Goal: Check status: Check status

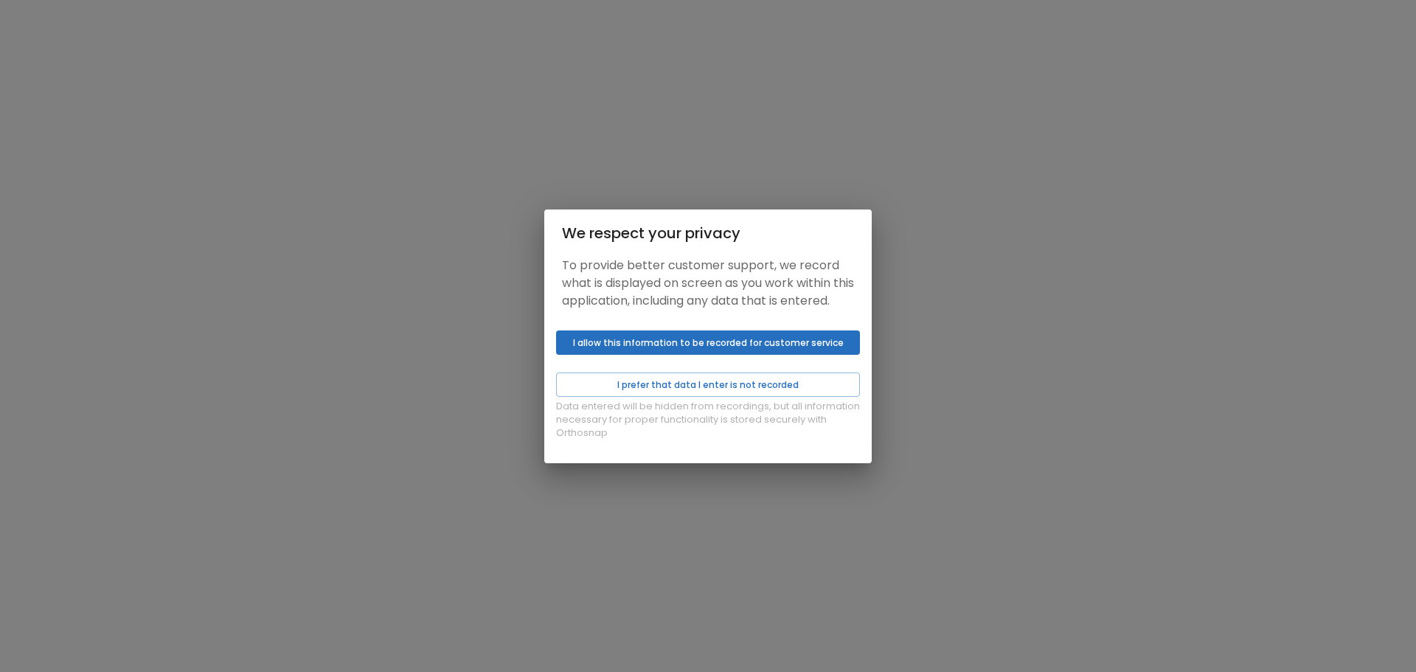
click at [733, 351] on button "I allow this information to be recorded for customer service" at bounding box center [708, 342] width 304 height 24
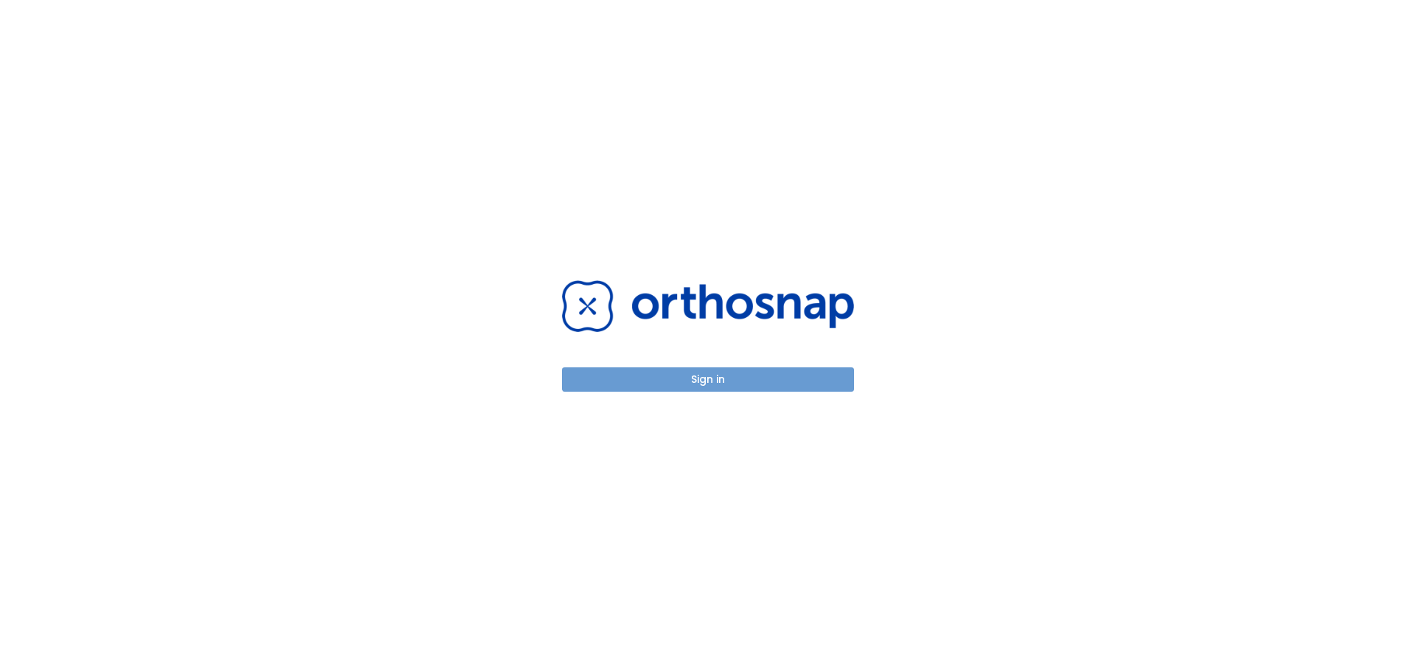
click at [716, 384] on button "Sign in" at bounding box center [708, 379] width 292 height 24
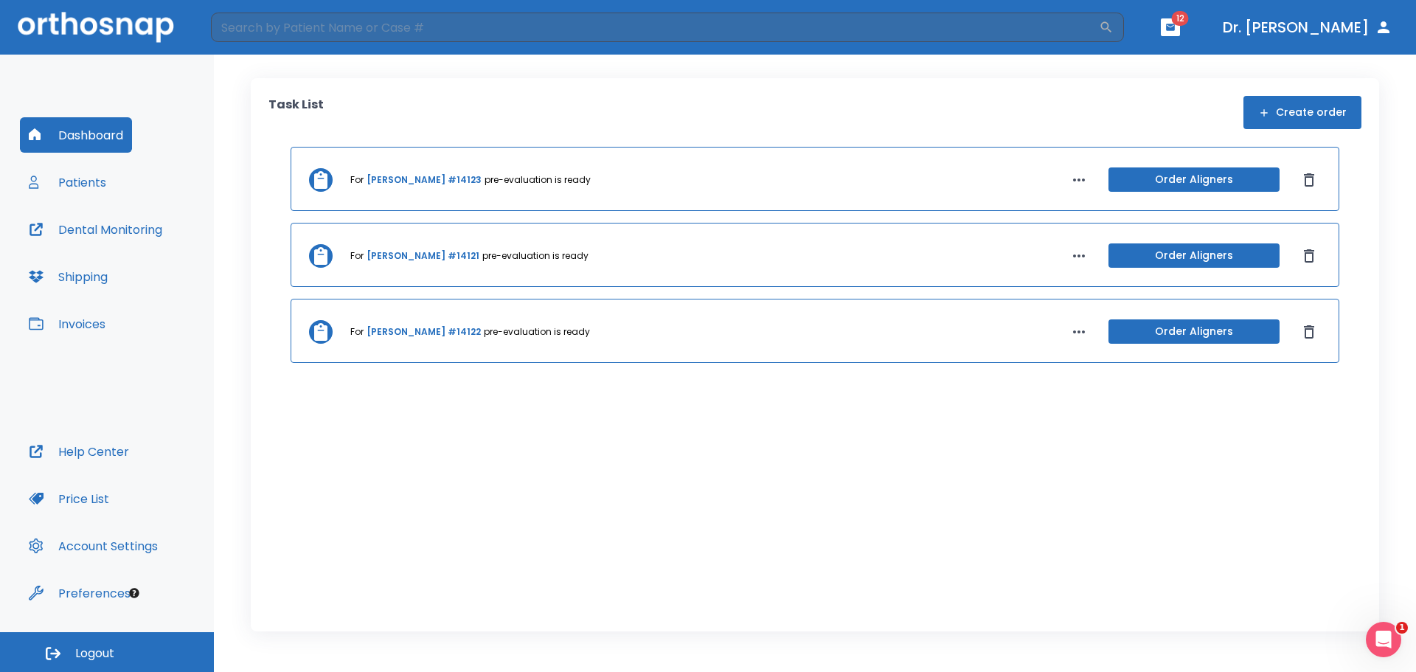
click at [413, 253] on link "Marie Hensley #14121" at bounding box center [423, 255] width 113 height 13
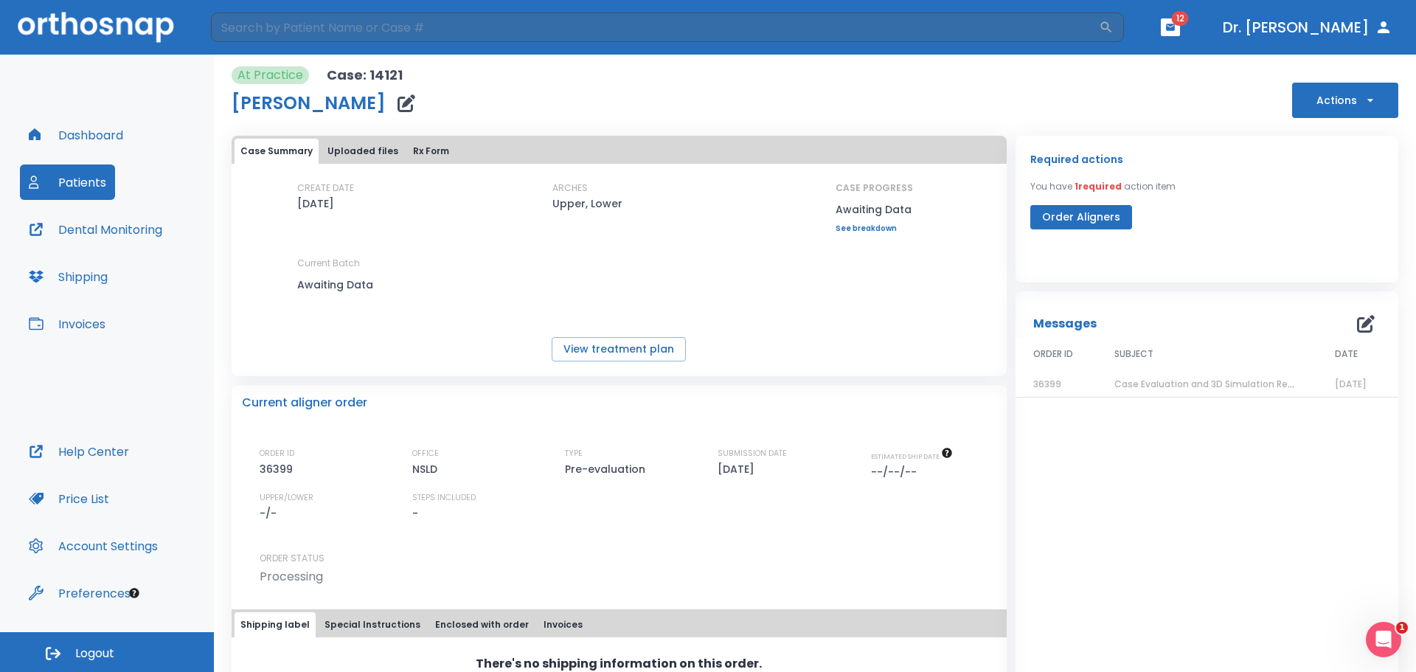
click at [1233, 386] on span "Case Evaluation and 3D Simulation Ready" at bounding box center [1210, 384] width 190 height 13
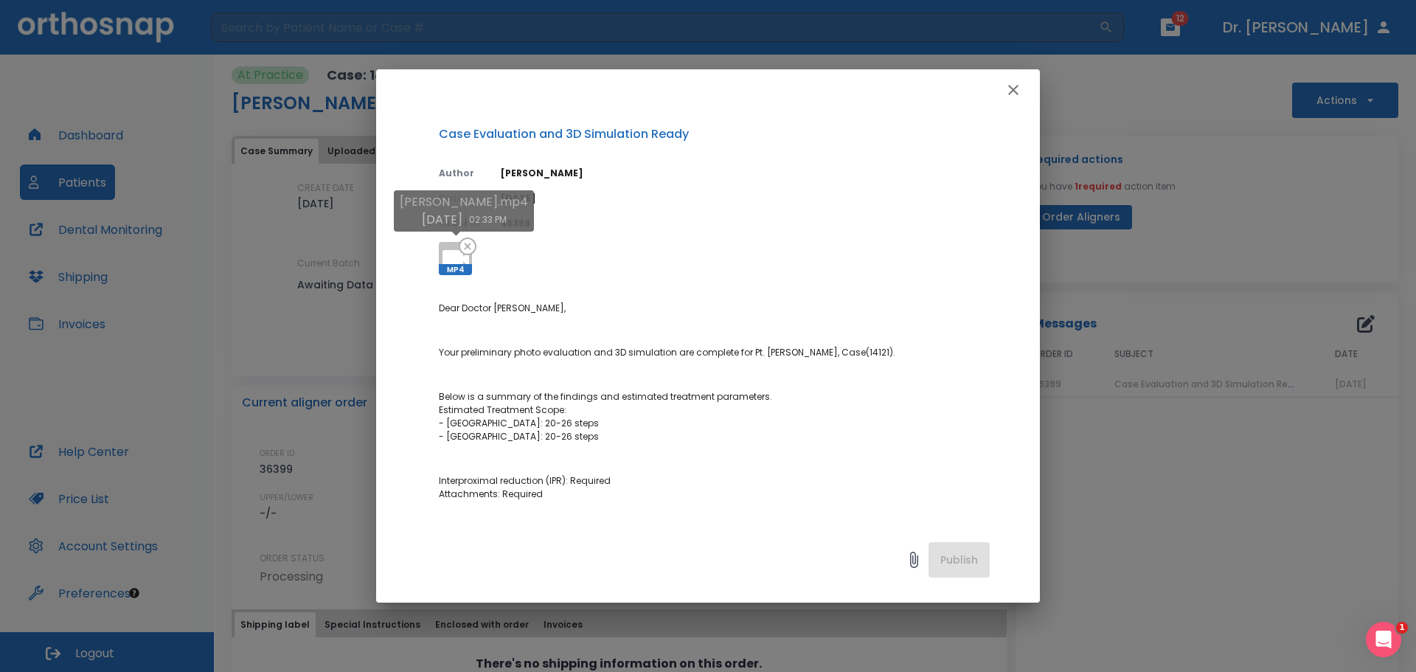
click at [457, 257] on icon at bounding box center [456, 259] width 27 height 18
click at [1011, 90] on icon "button" at bounding box center [1014, 90] width 18 height 18
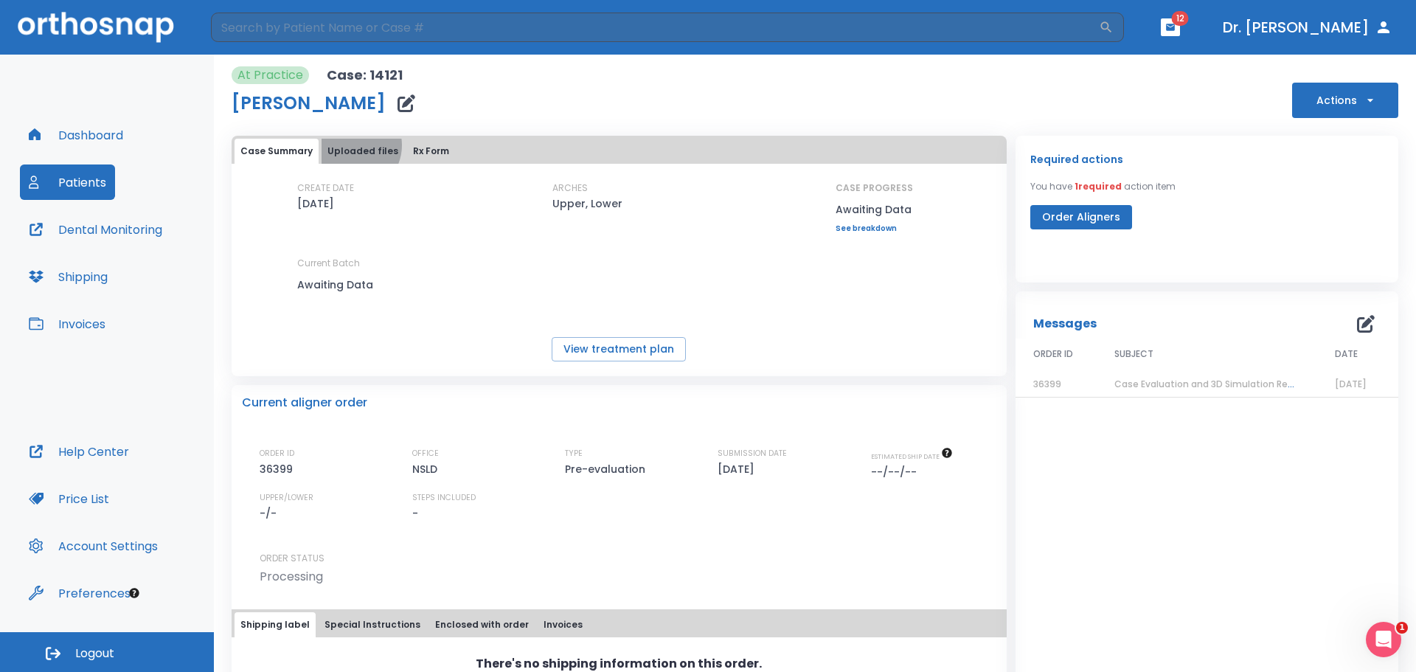
click at [350, 145] on button "Uploaded files" at bounding box center [363, 151] width 83 height 25
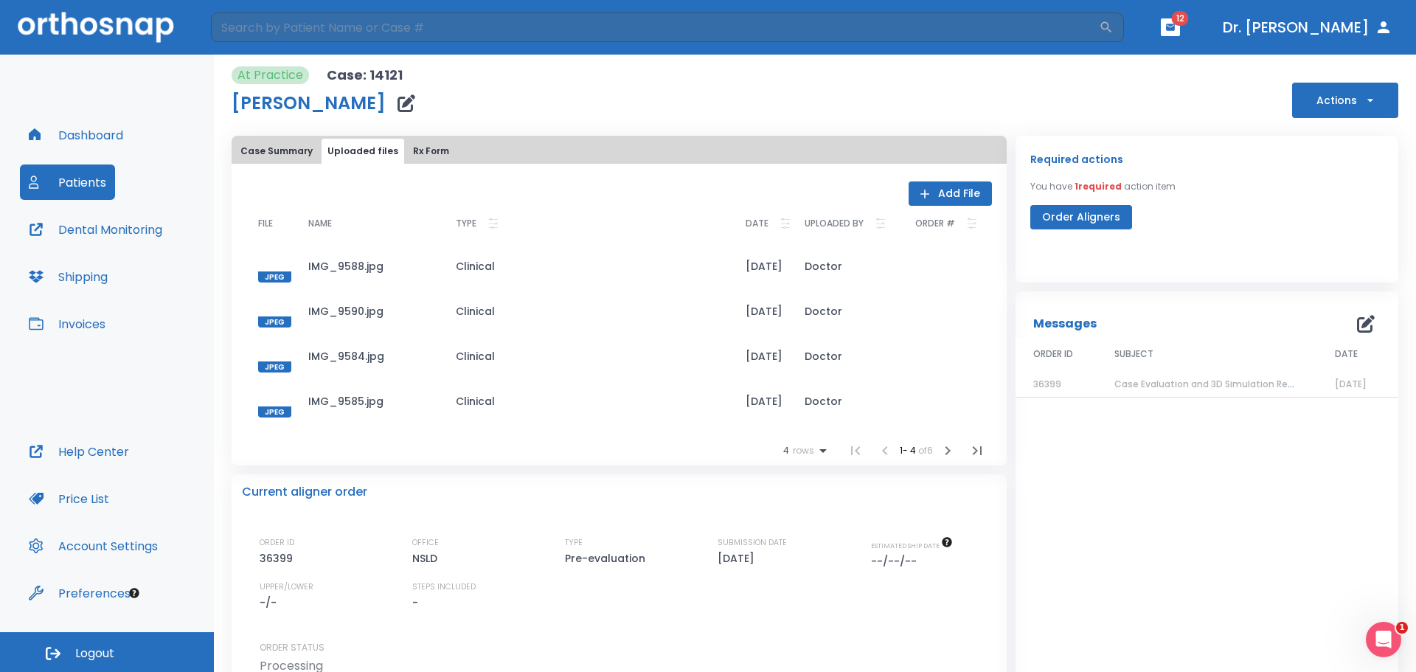
click at [398, 98] on icon "button" at bounding box center [407, 103] width 18 height 18
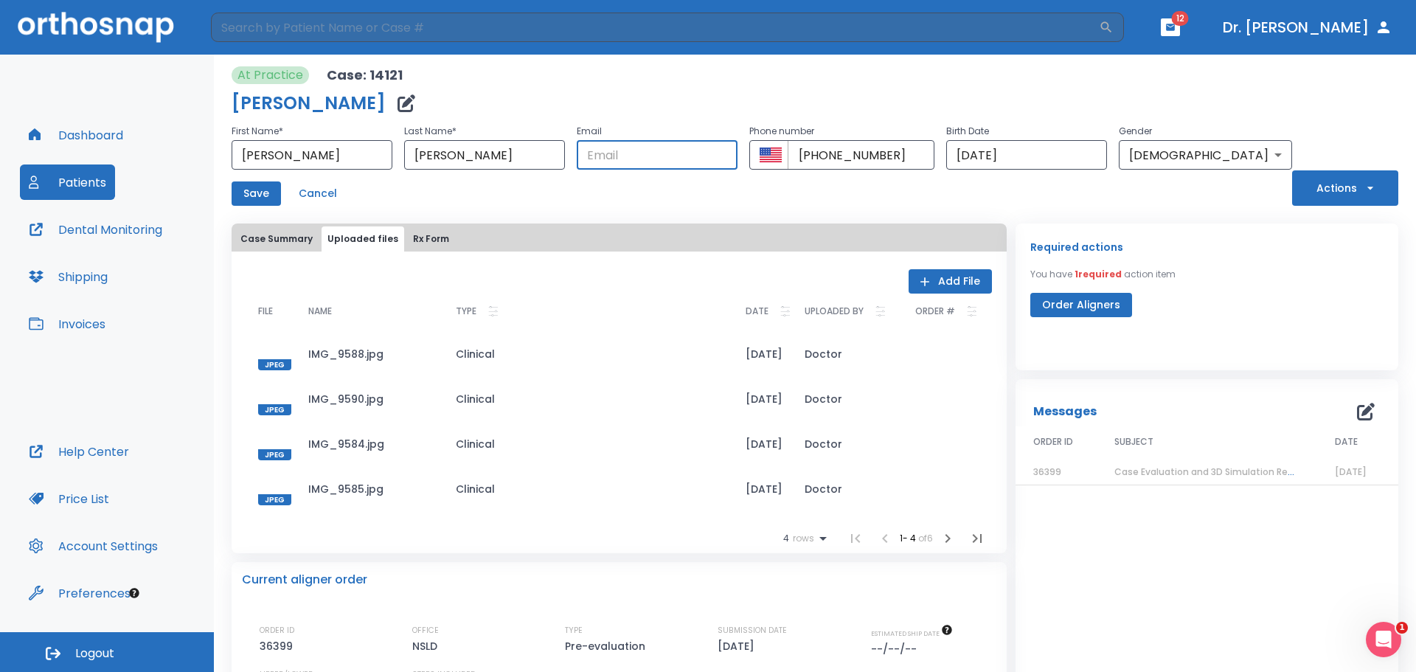
paste input "Jefmarhens@optimum.net"
type input "Jefmarhens@optimum.net"
click at [255, 193] on button "Save" at bounding box center [256, 193] width 49 height 24
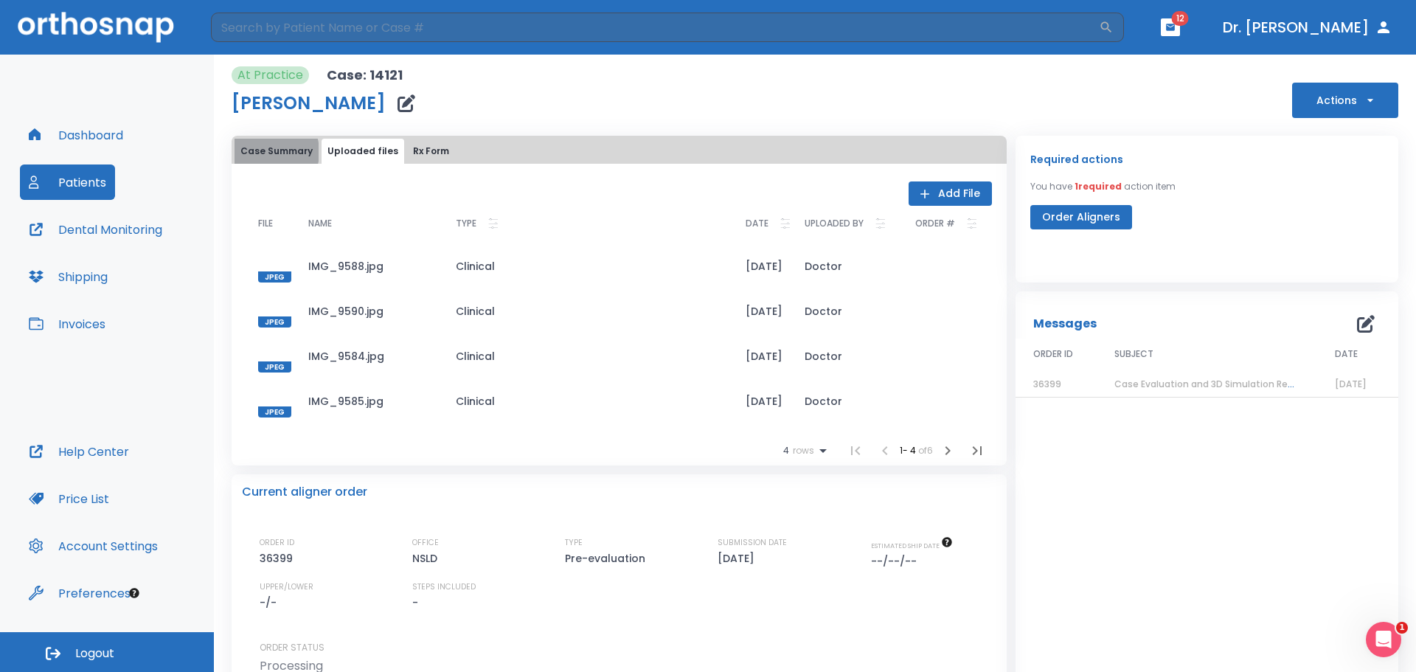
click at [266, 152] on button "Case Summary" at bounding box center [277, 151] width 84 height 25
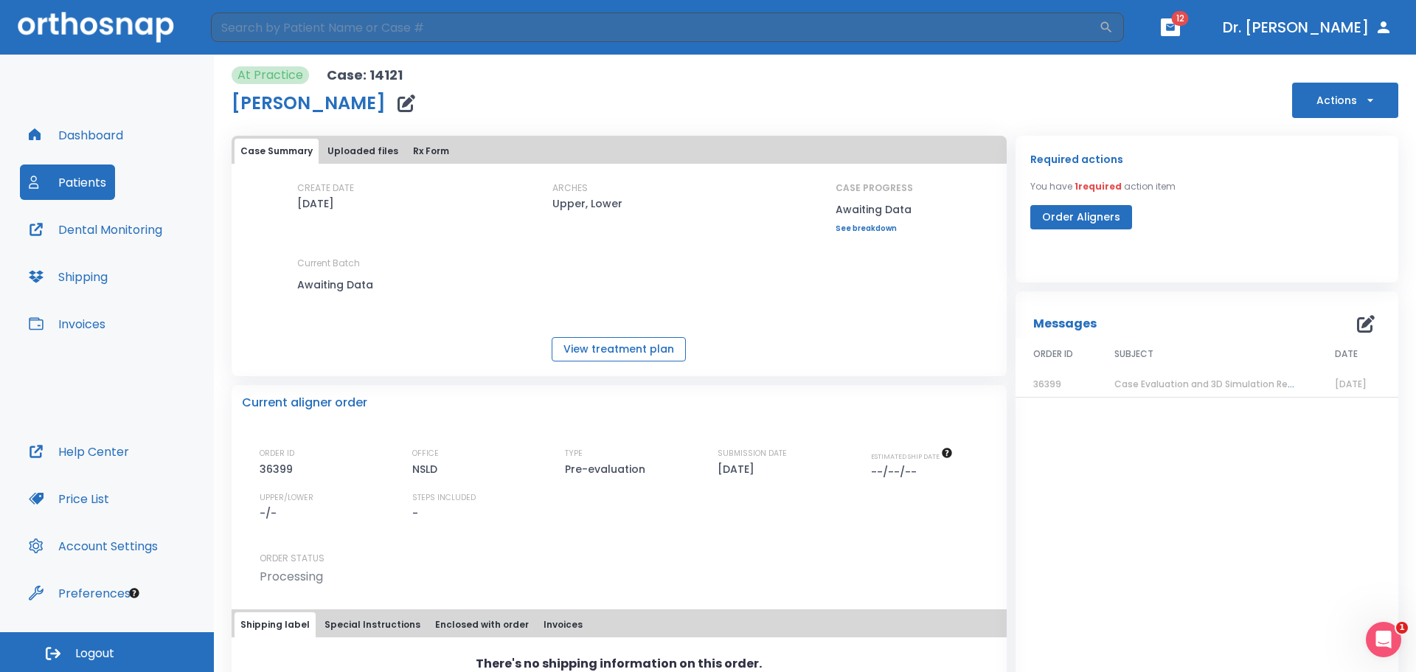
click at [640, 355] on button "View treatment plan" at bounding box center [619, 349] width 134 height 24
click at [428, 150] on button "Rx Form" at bounding box center [431, 151] width 48 height 25
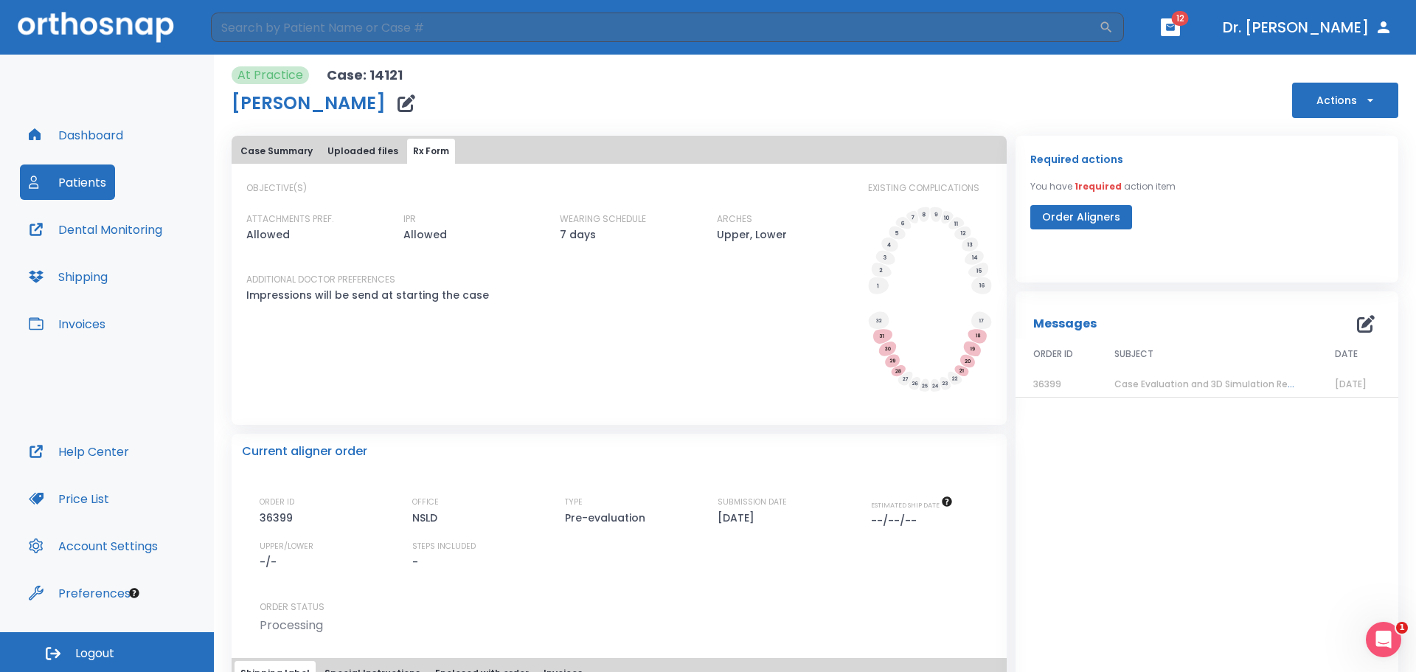
click at [79, 234] on button "Dental Monitoring" at bounding box center [95, 229] width 151 height 35
click at [260, 150] on button "Case Summary" at bounding box center [277, 151] width 84 height 25
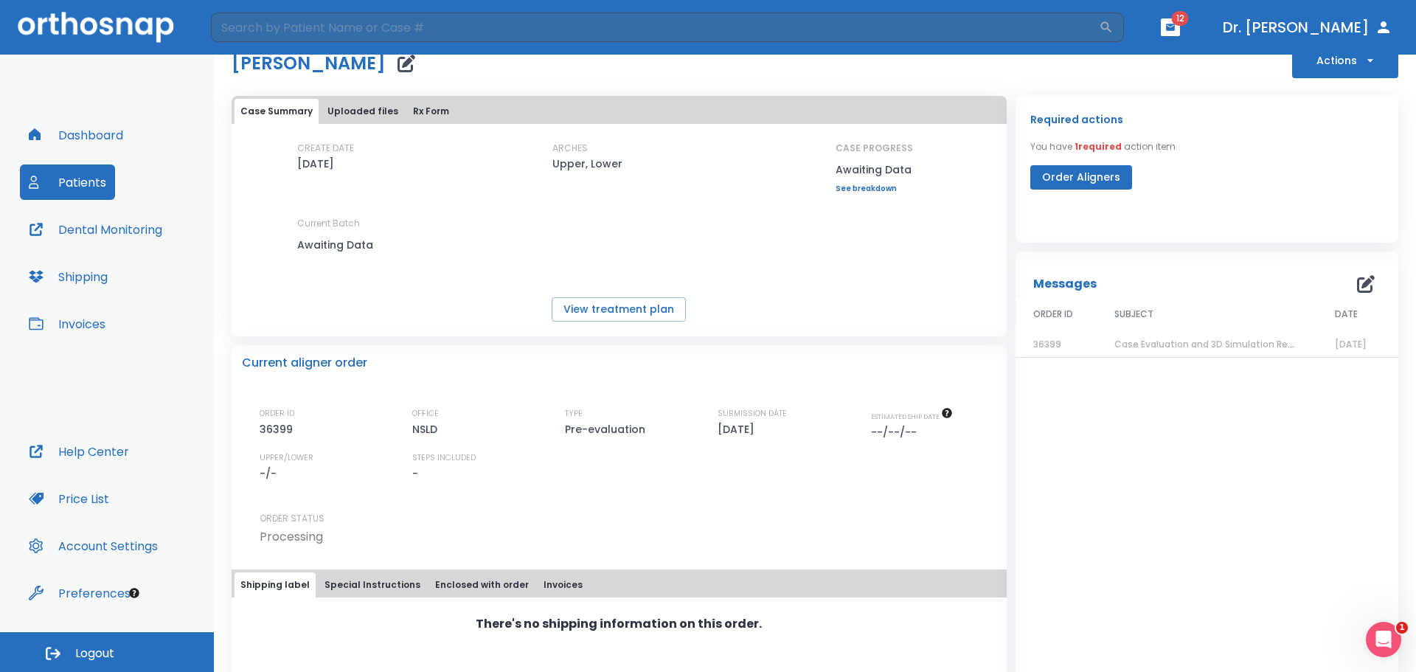
scroll to position [61, 0]
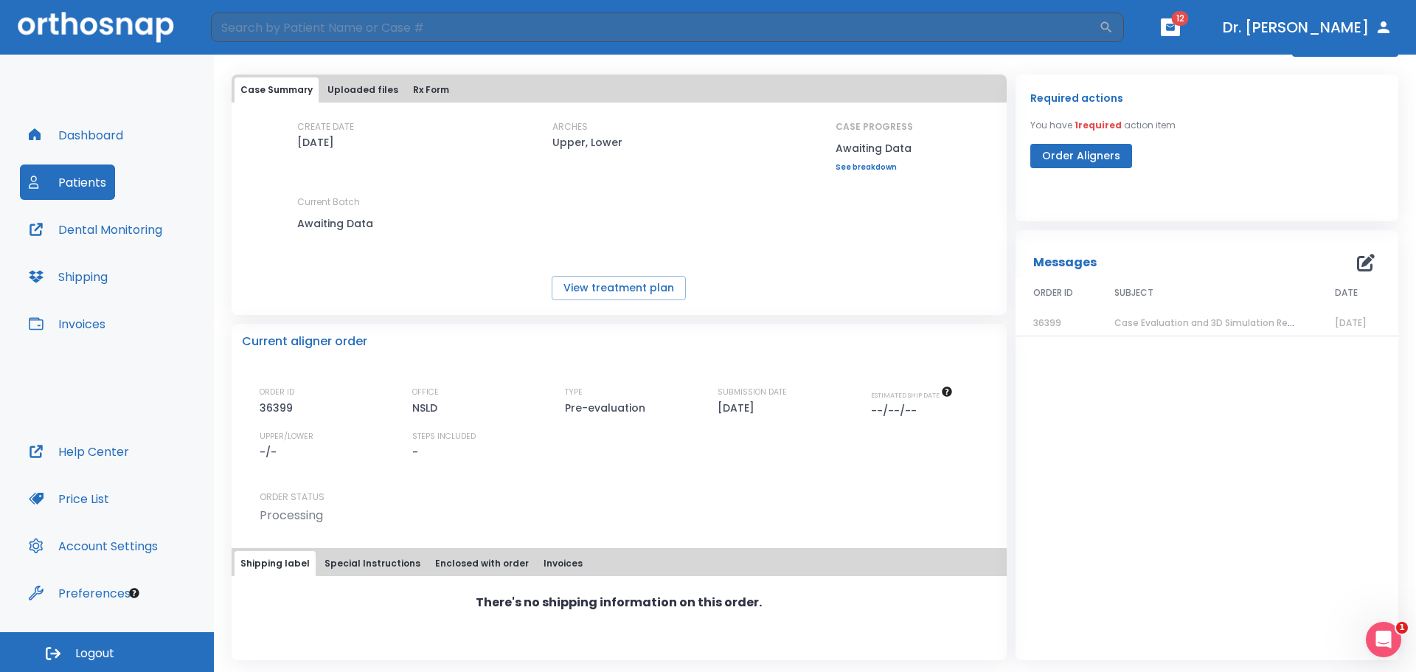
click at [492, 561] on button "Enclosed with order" at bounding box center [481, 563] width 105 height 25
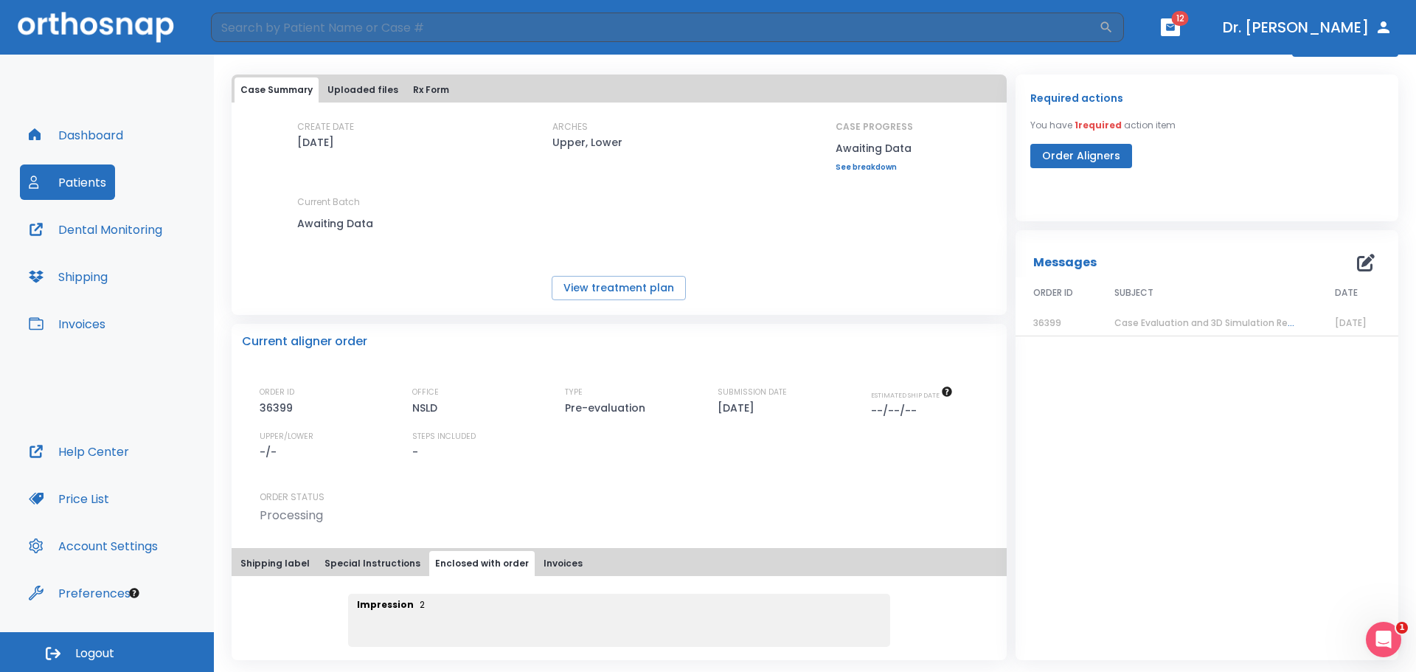
click at [103, 131] on button "Dashboard" at bounding box center [76, 134] width 112 height 35
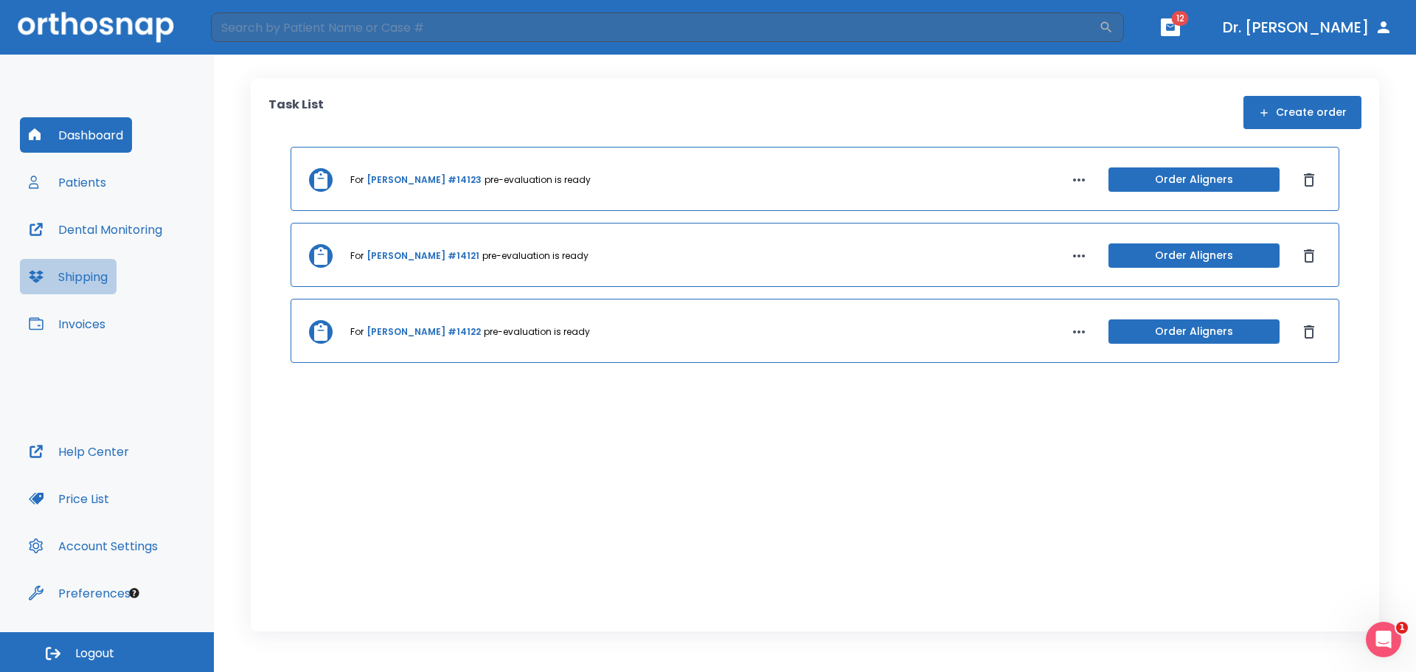
click at [76, 276] on button "Shipping" at bounding box center [68, 276] width 97 height 35
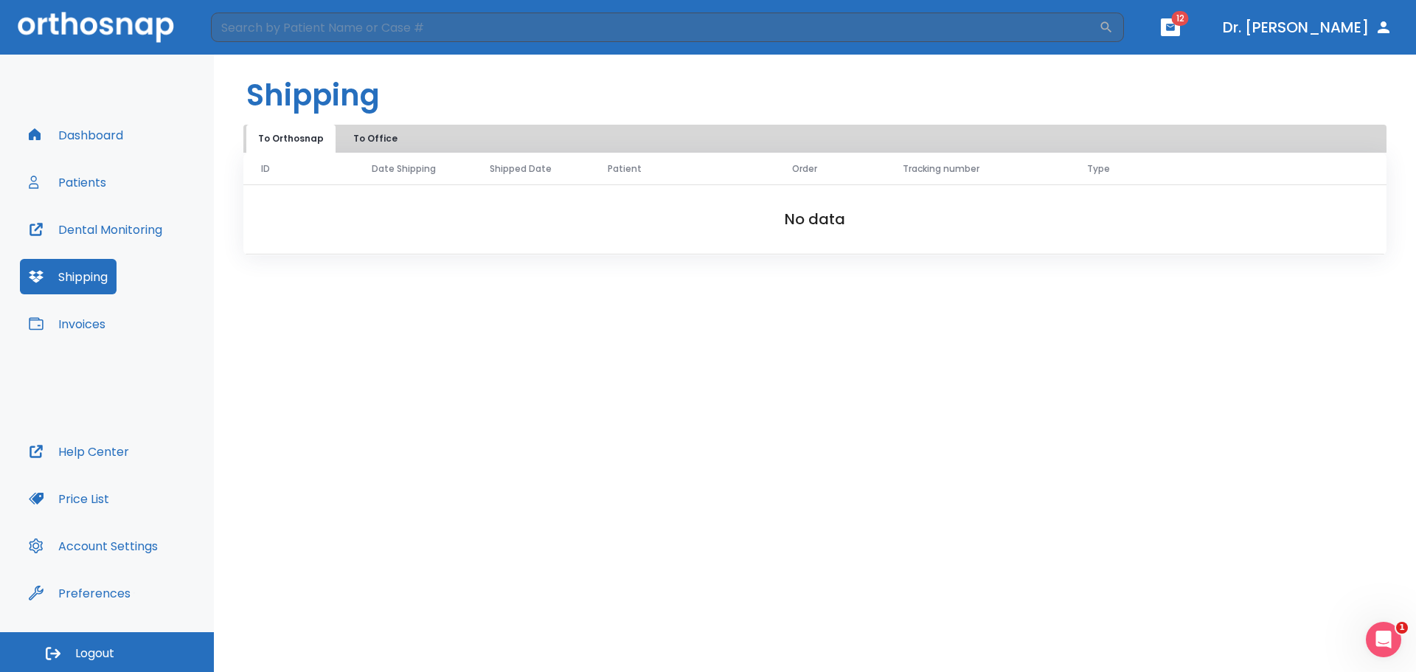
click at [80, 130] on button "Dashboard" at bounding box center [76, 134] width 112 height 35
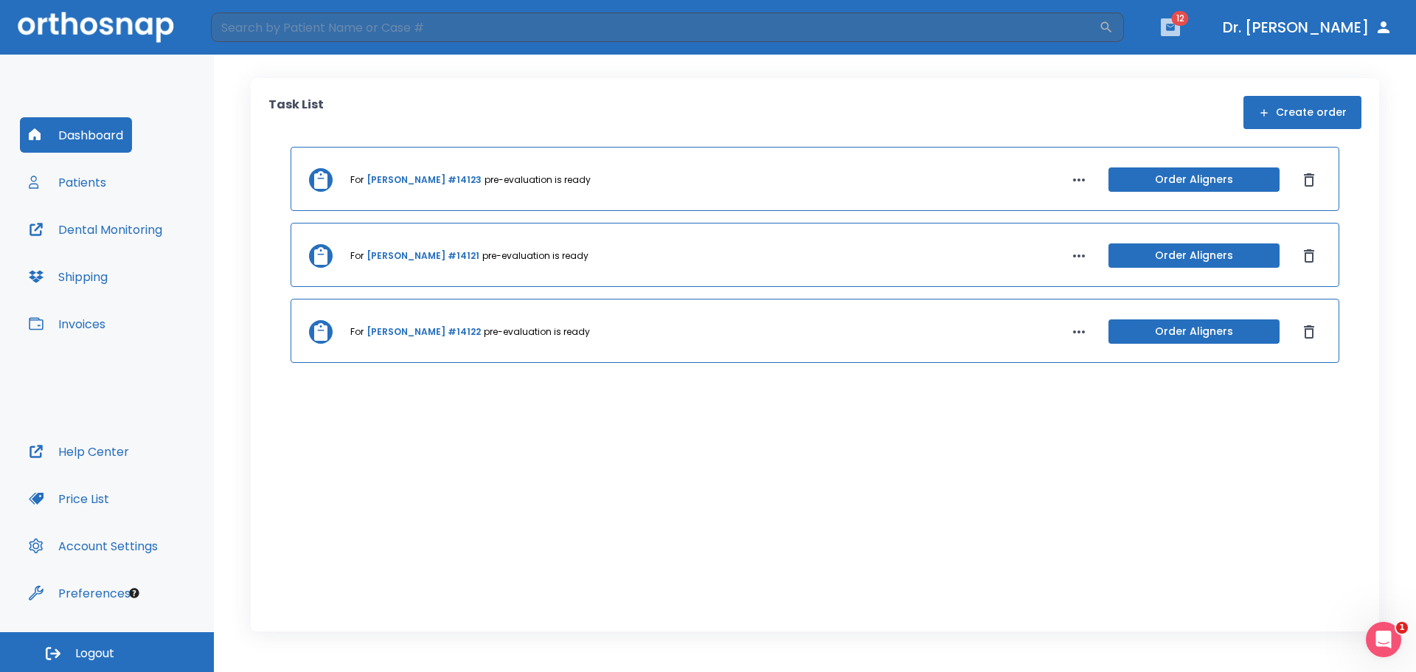
click at [1174, 24] on icon "button" at bounding box center [1170, 27] width 10 height 10
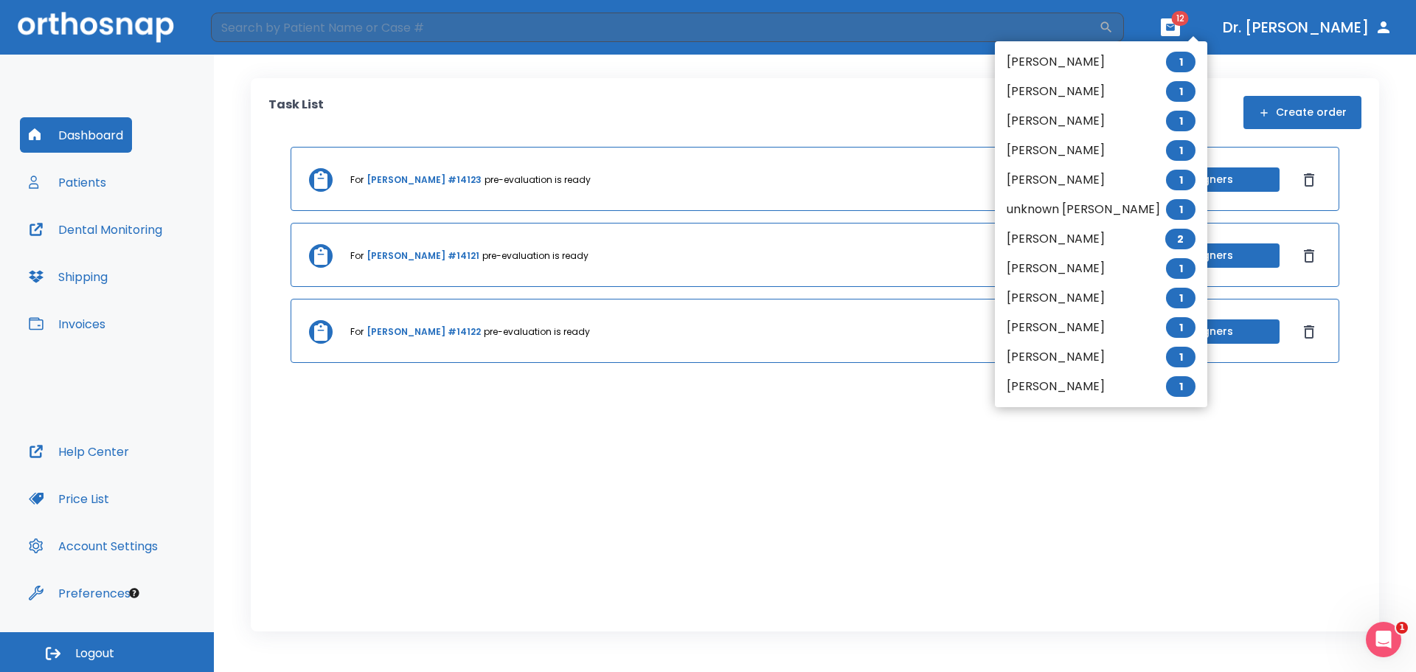
click at [81, 277] on div at bounding box center [708, 336] width 1416 height 672
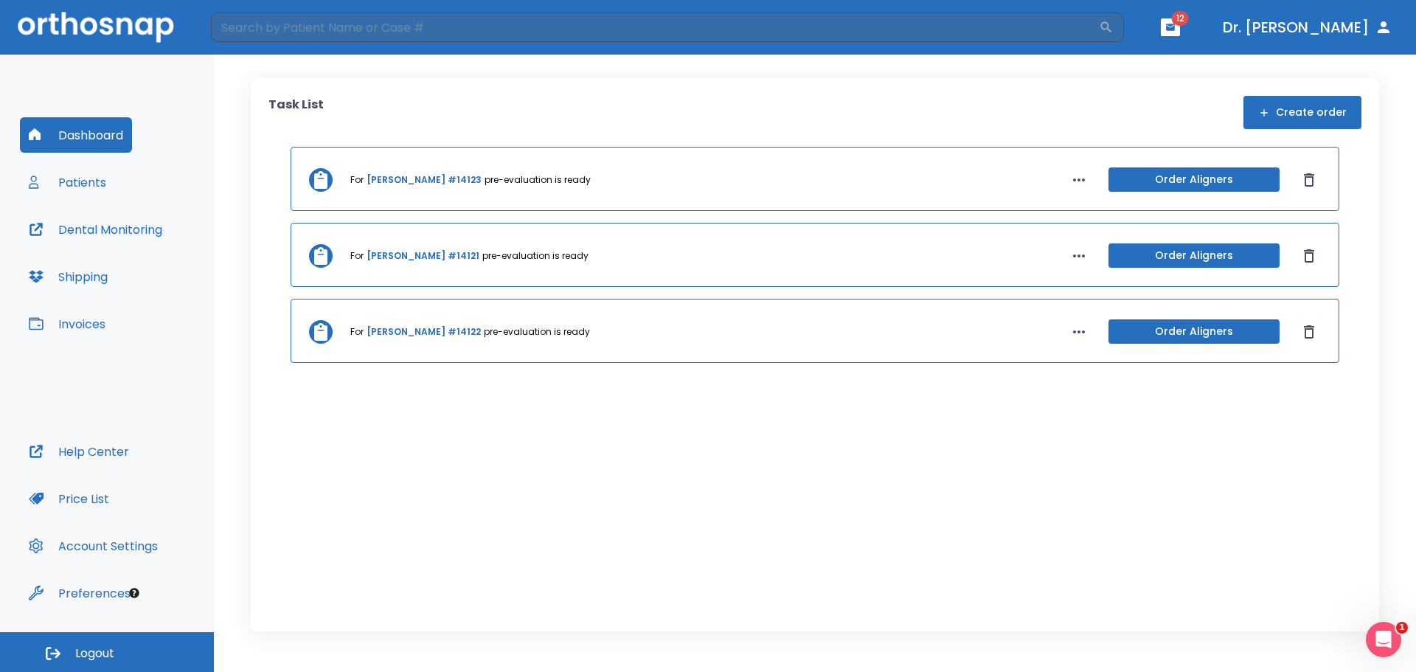
click at [81, 277] on button "Shipping" at bounding box center [68, 276] width 97 height 35
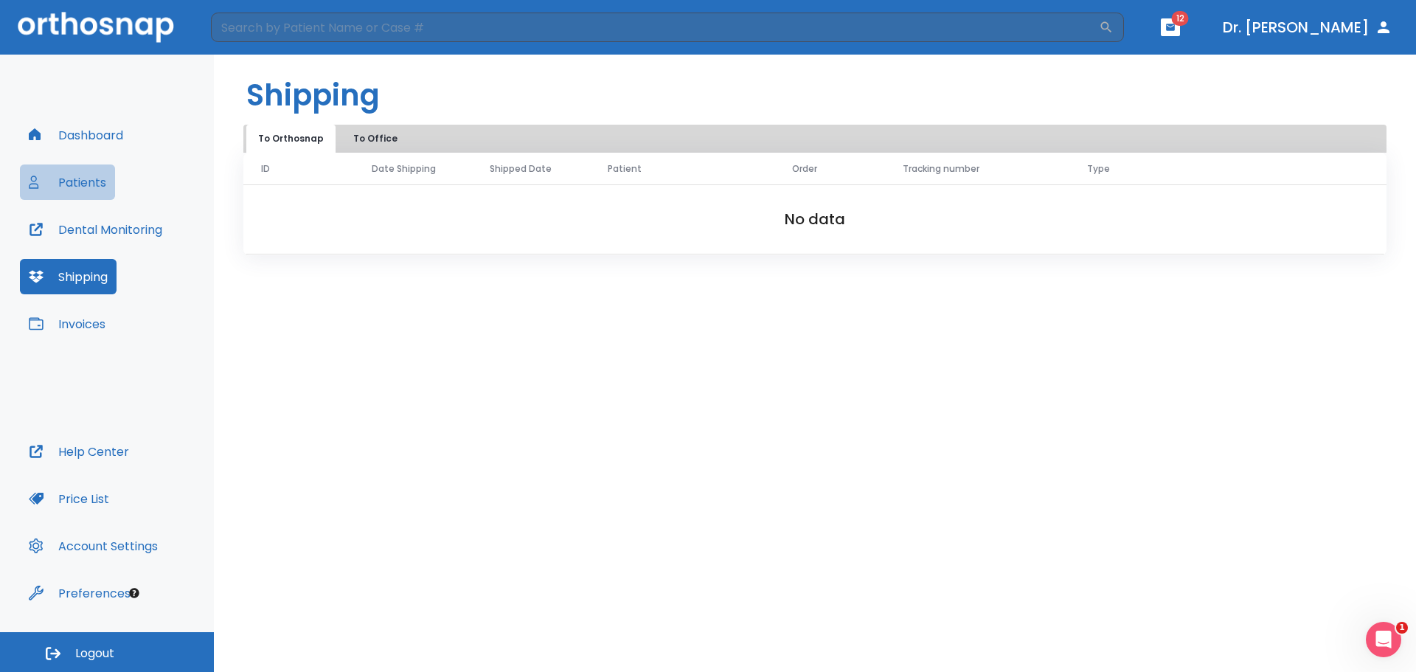
click at [77, 181] on button "Patients" at bounding box center [67, 181] width 95 height 35
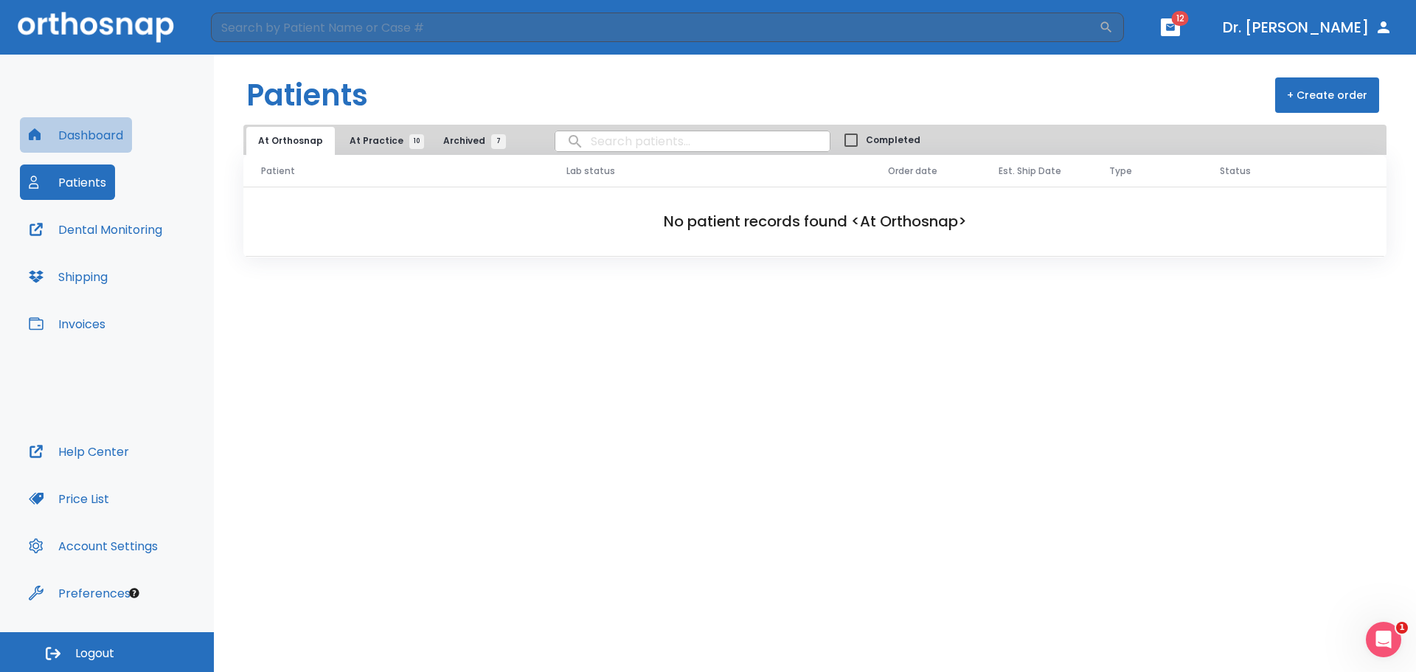
click at [64, 129] on button "Dashboard" at bounding box center [76, 134] width 112 height 35
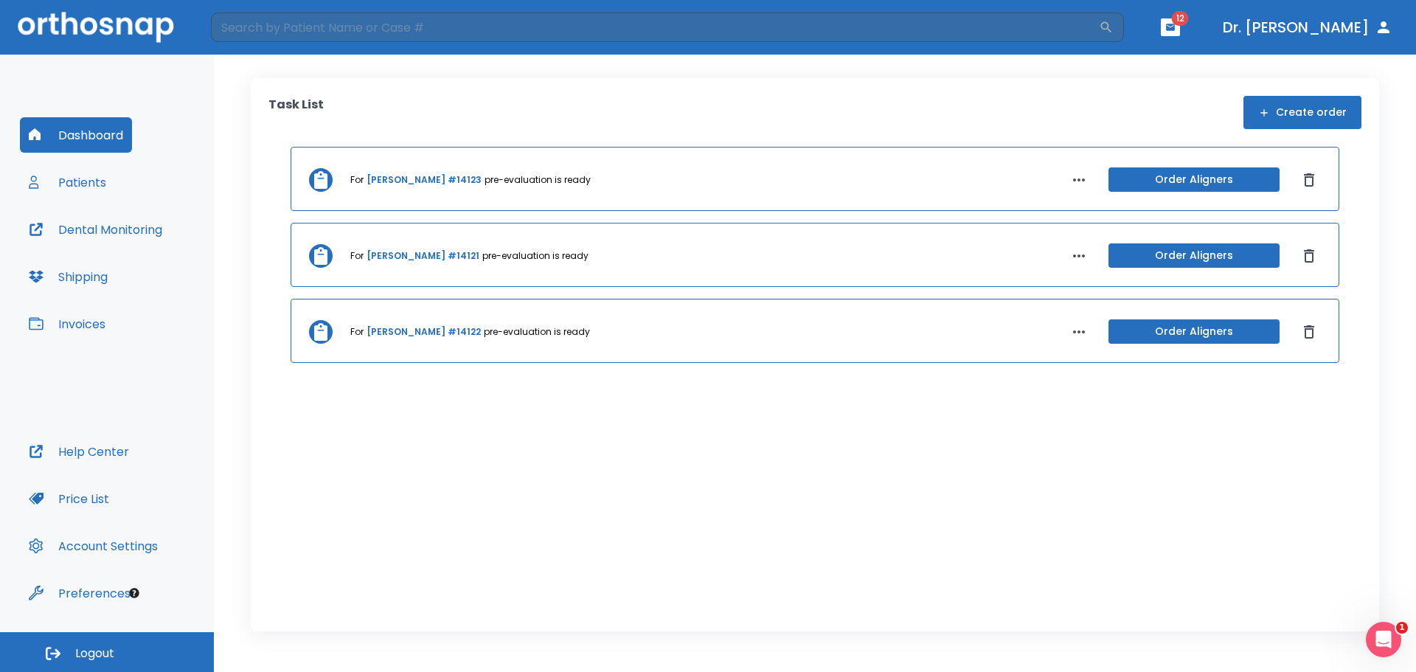
click at [401, 255] on link "Marie Hensley #14121" at bounding box center [423, 255] width 113 height 13
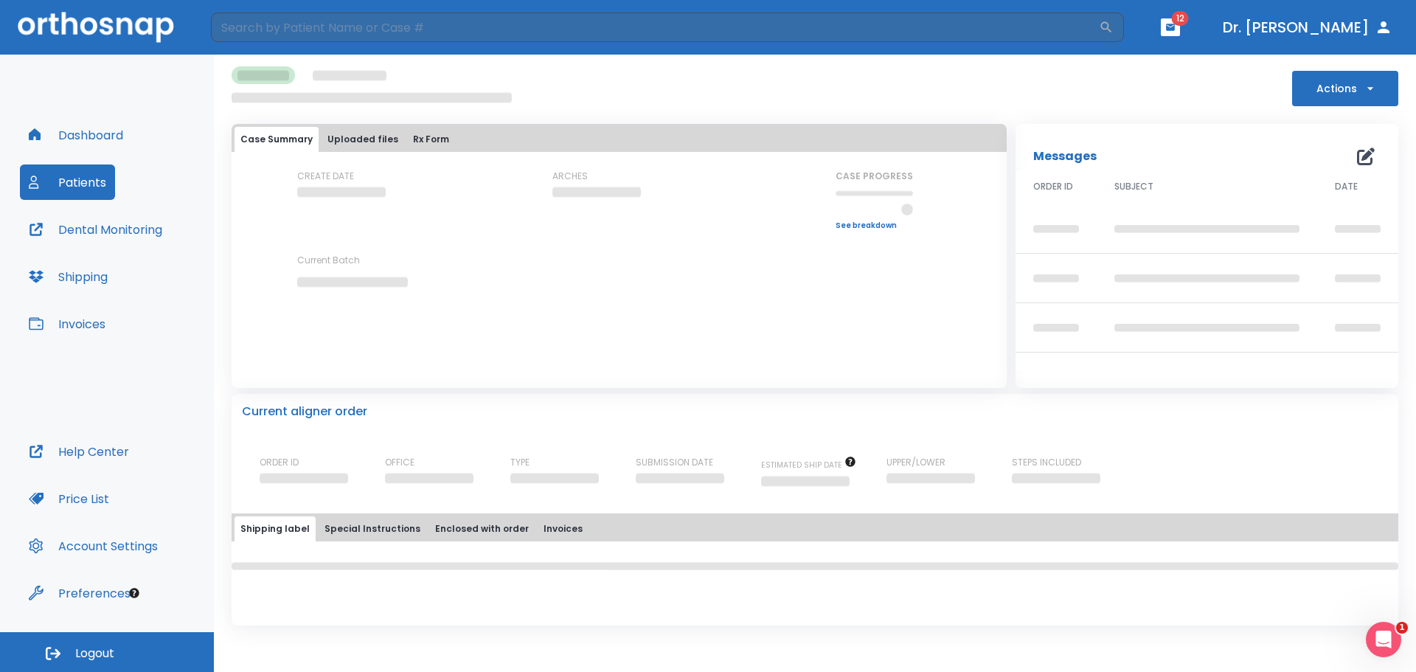
click at [427, 139] on button "Rx Form" at bounding box center [431, 139] width 48 height 25
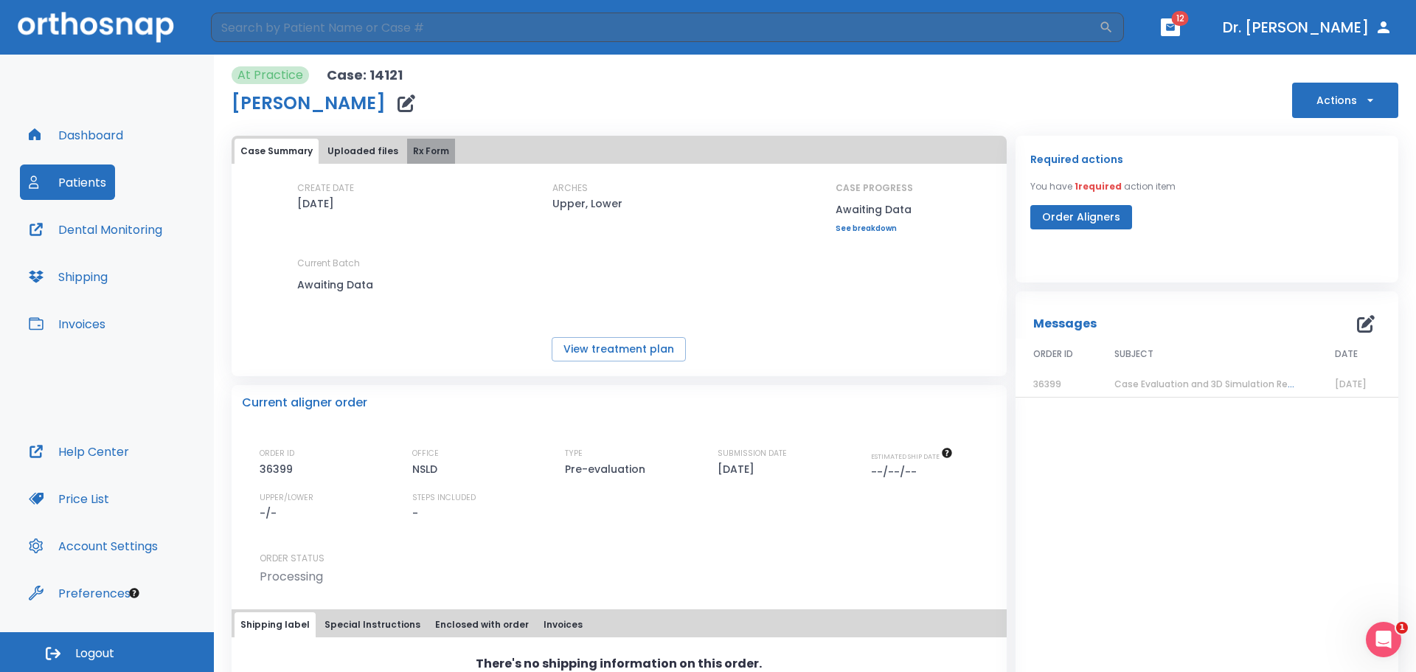
click at [418, 149] on button "Rx Form" at bounding box center [431, 151] width 48 height 25
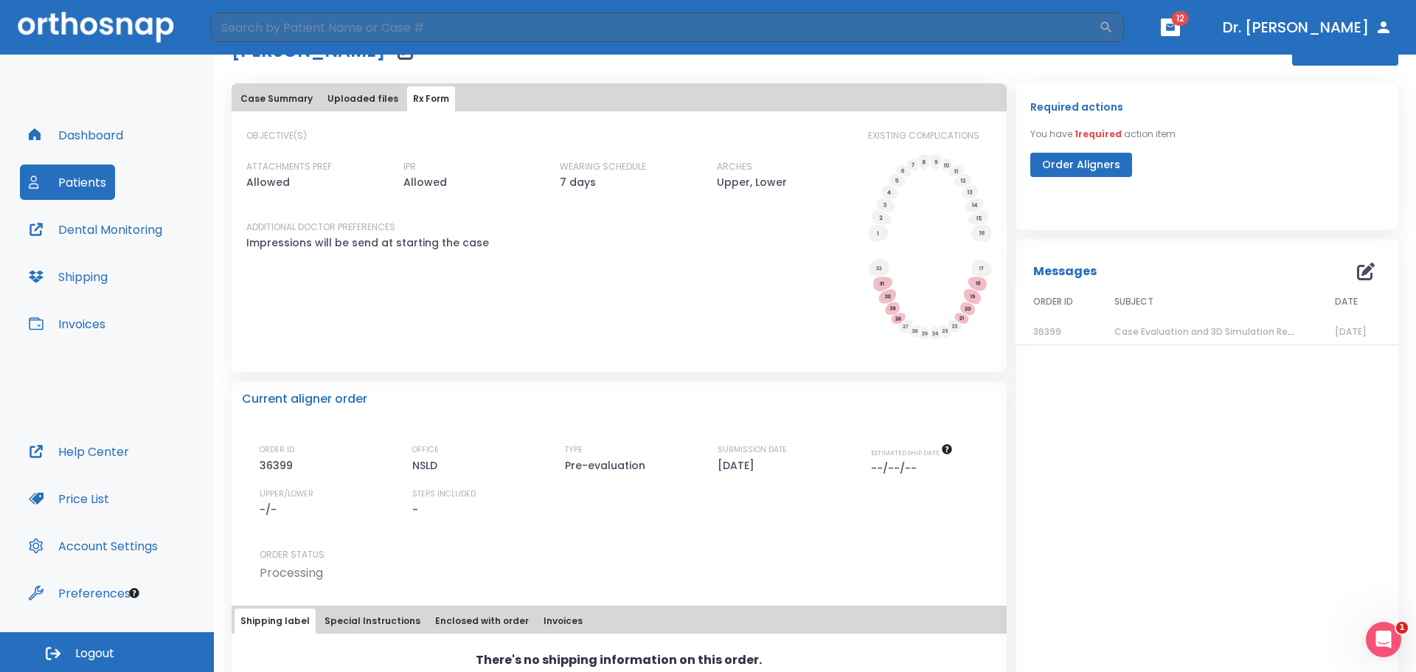
scroll to position [110, 0]
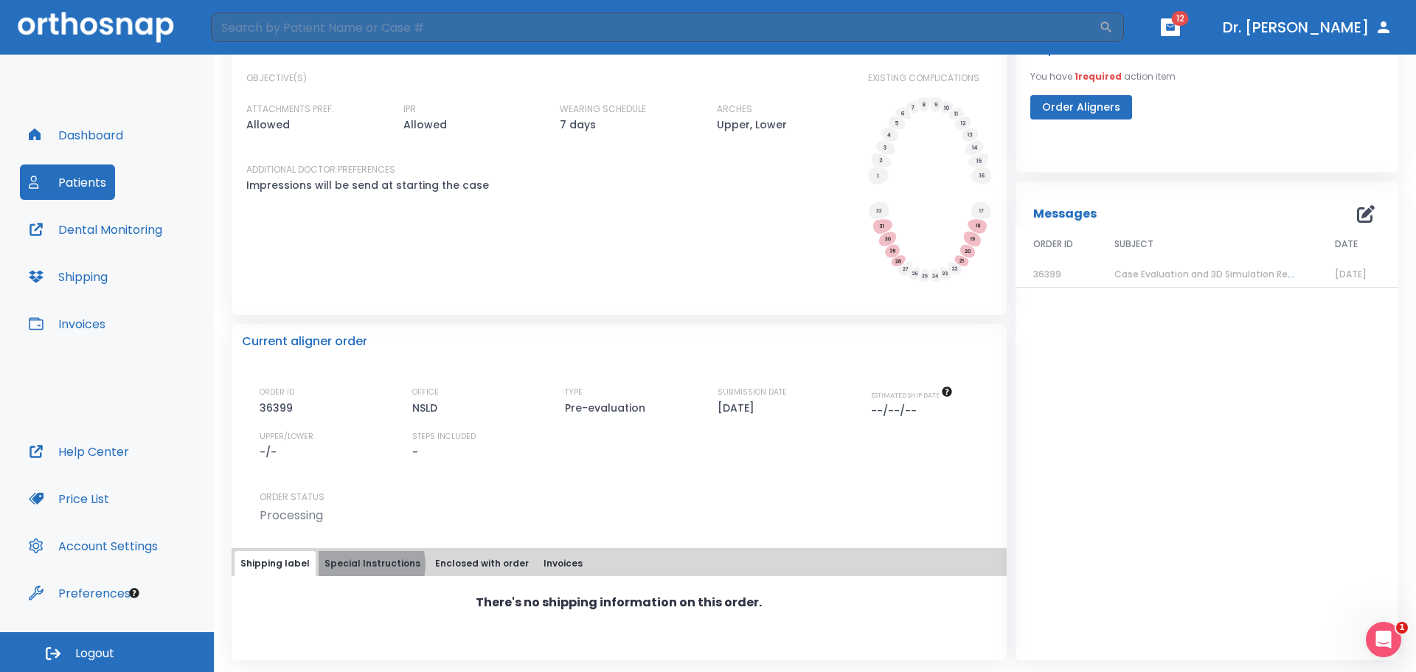
click at [366, 564] on button "Special Instructions" at bounding box center [373, 563] width 108 height 25
click at [471, 564] on button "Enclosed with order" at bounding box center [481, 563] width 105 height 25
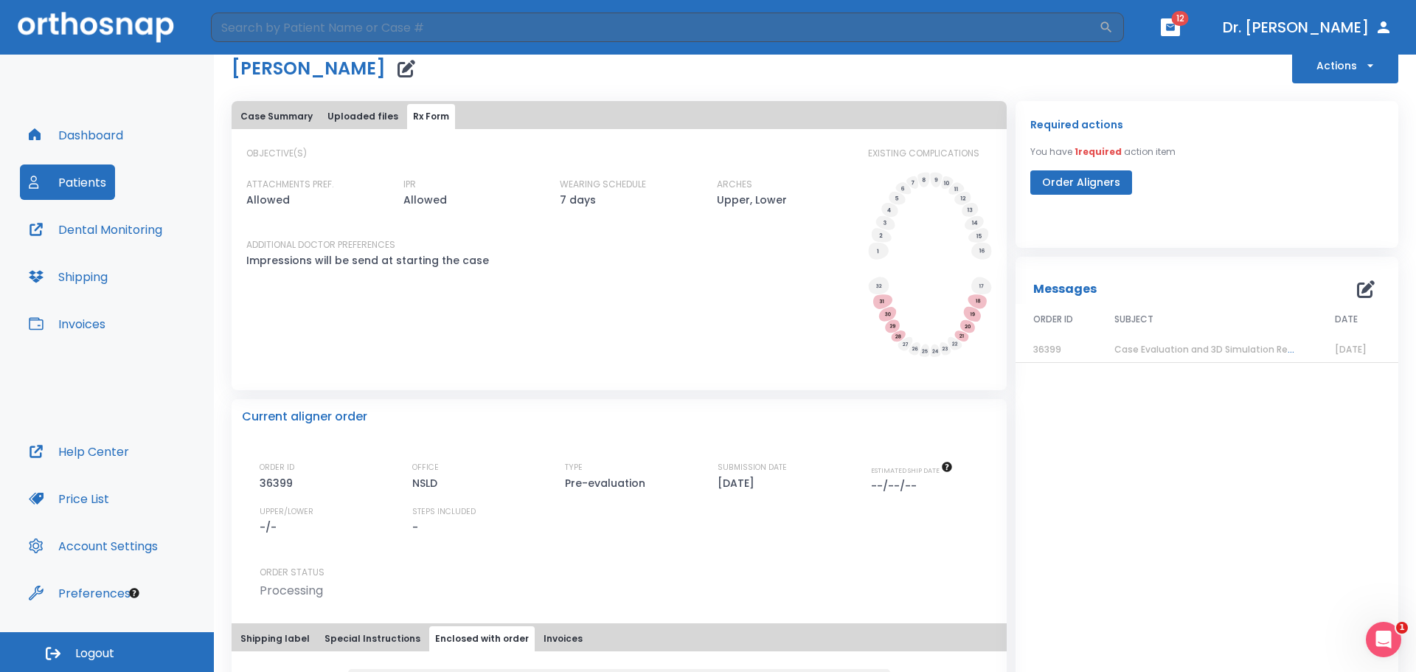
scroll to position [0, 0]
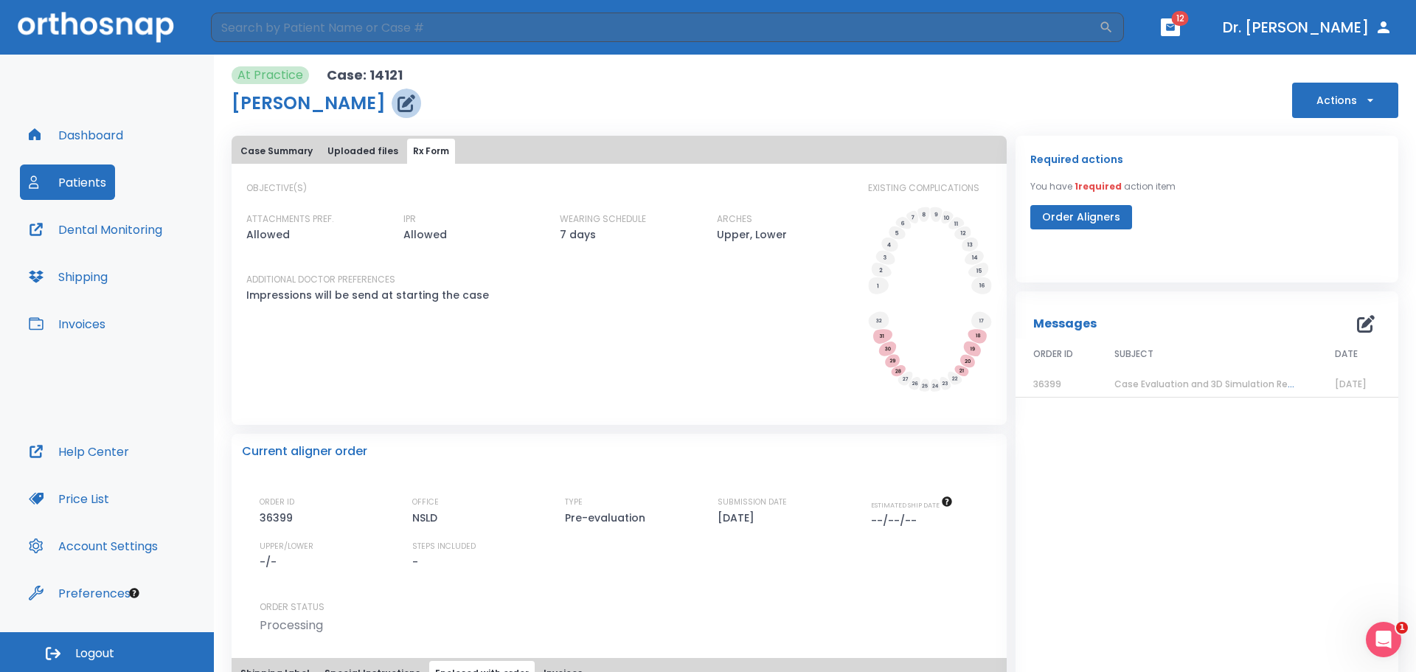
click at [398, 108] on icon "button" at bounding box center [407, 103] width 18 height 18
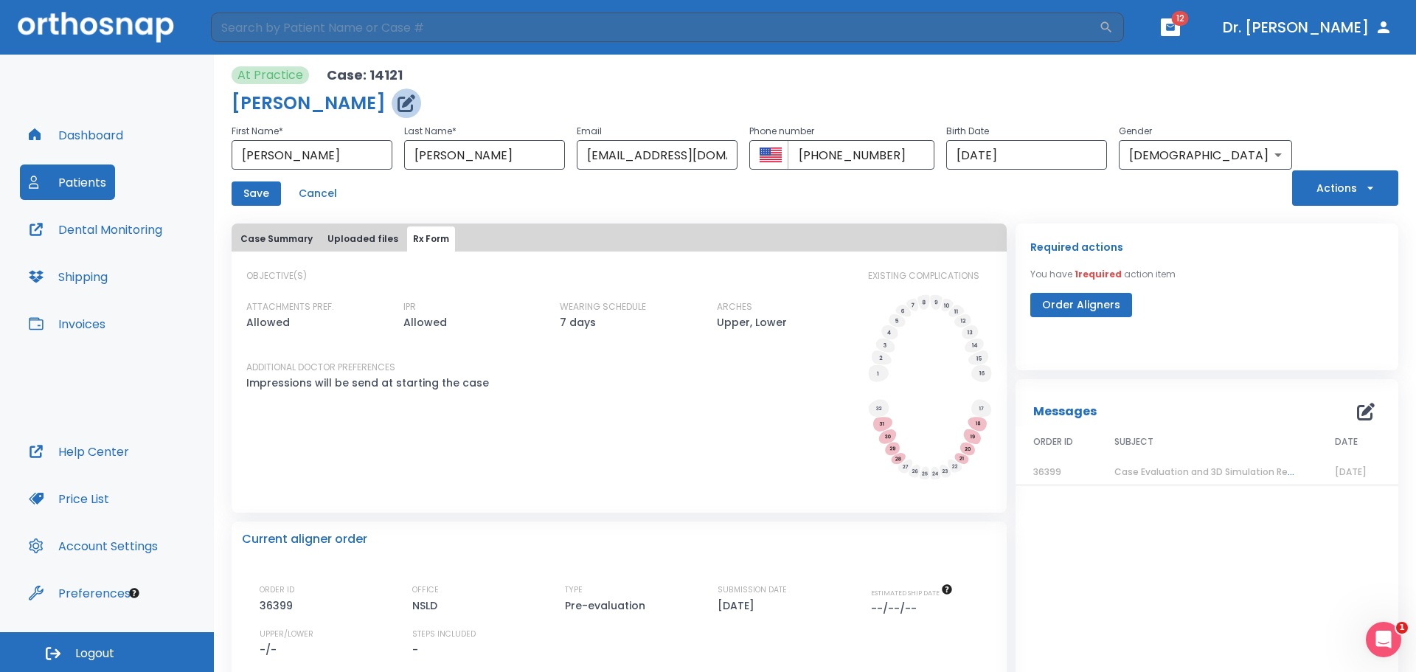
click at [398, 106] on icon "button" at bounding box center [407, 103] width 18 height 18
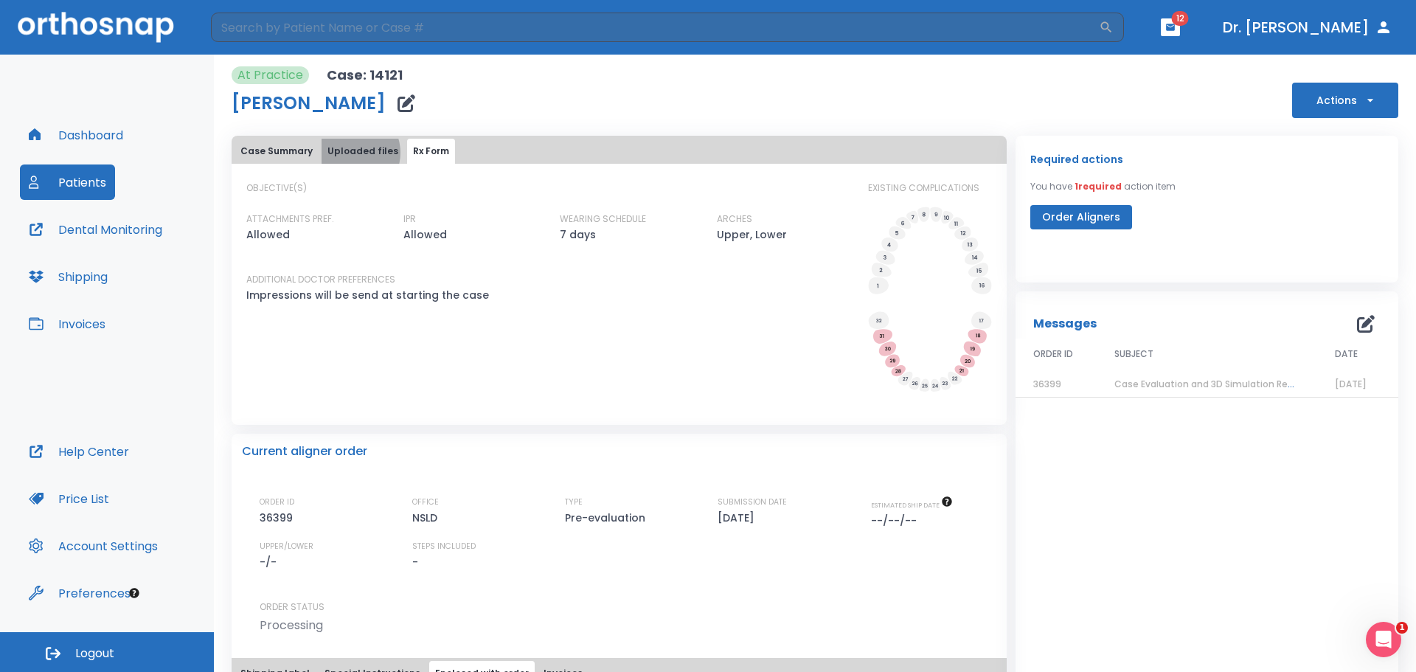
click at [349, 153] on button "Uploaded files" at bounding box center [363, 151] width 83 height 25
